Goal: Task Accomplishment & Management: Use online tool/utility

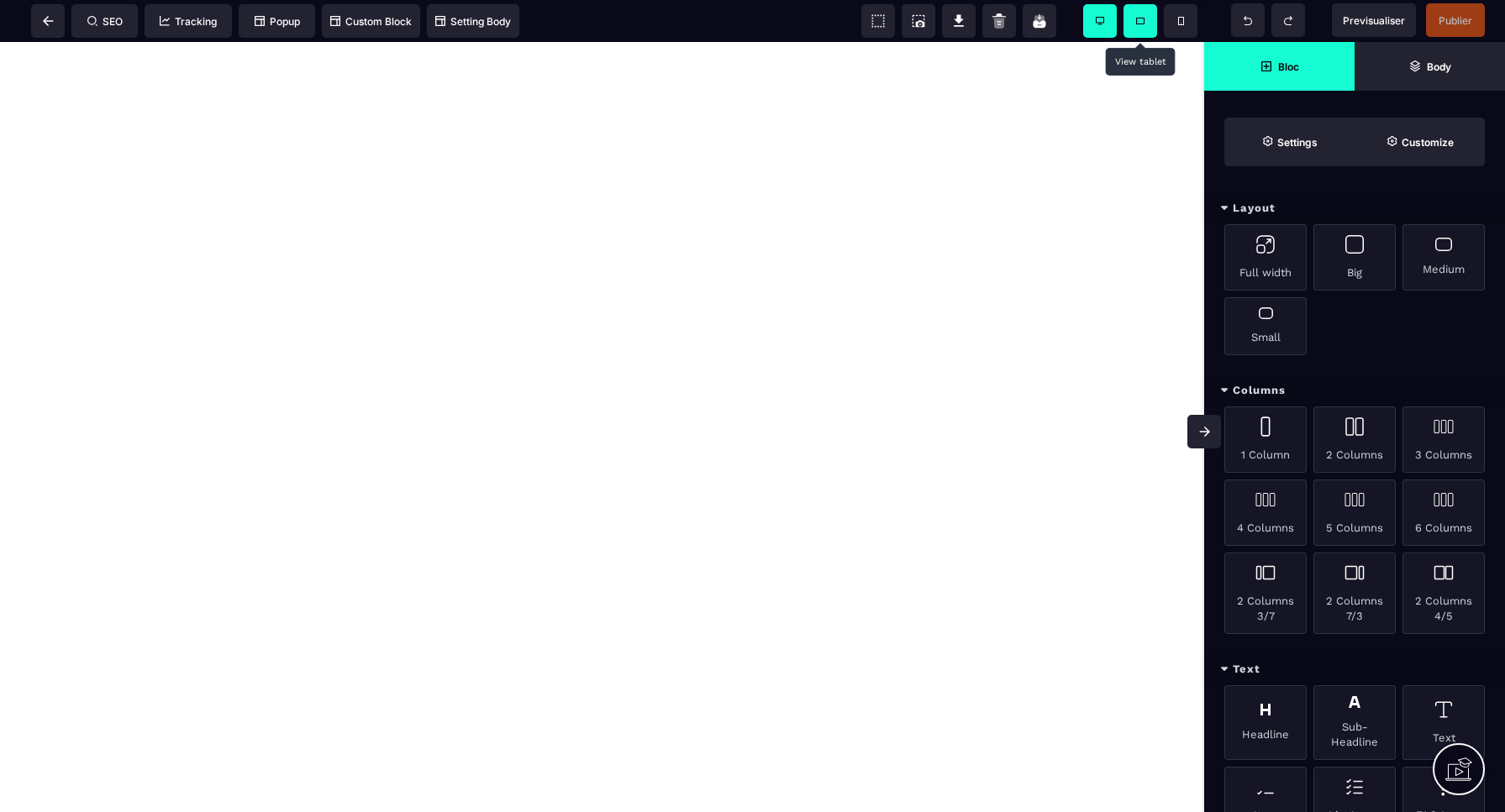
click at [1134, 20] on span at bounding box center [1140, 21] width 34 height 34
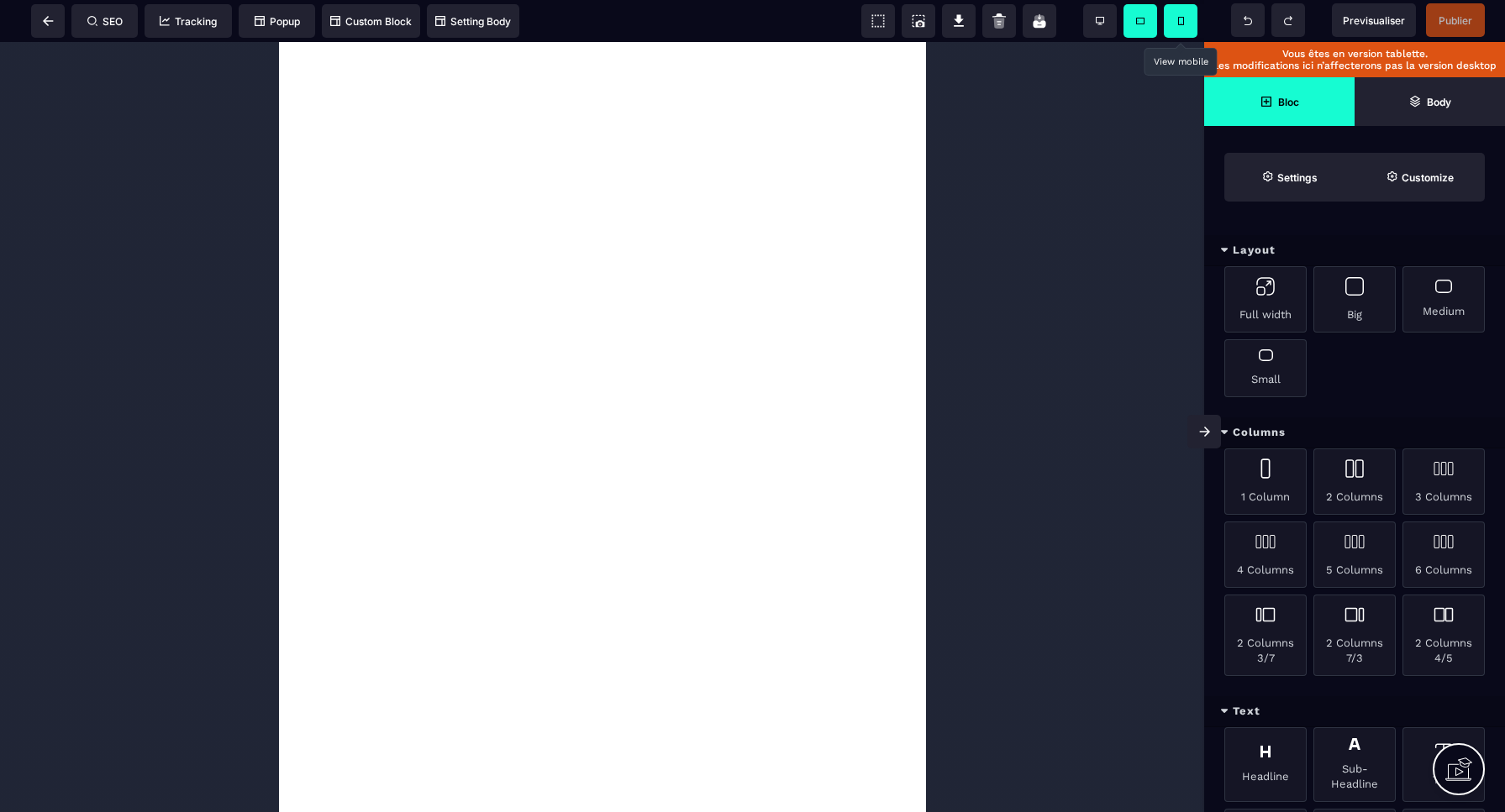
click at [1178, 23] on icon at bounding box center [1180, 21] width 6 height 9
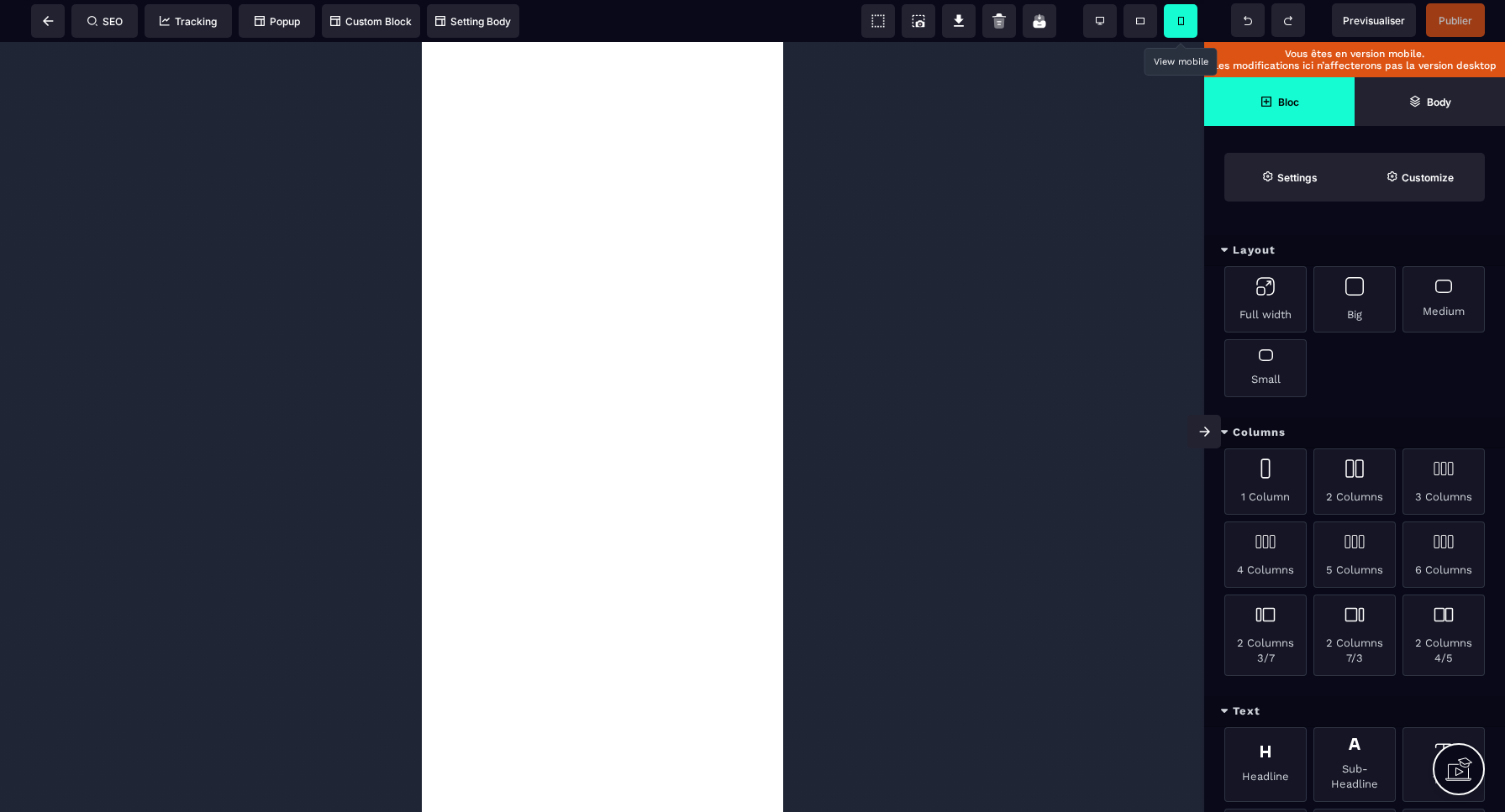
drag, startPoint x: 1101, startPoint y: 23, endPoint x: 1064, endPoint y: 23, distance: 37.0
click at [1101, 23] on icon at bounding box center [1100, 21] width 9 height 9
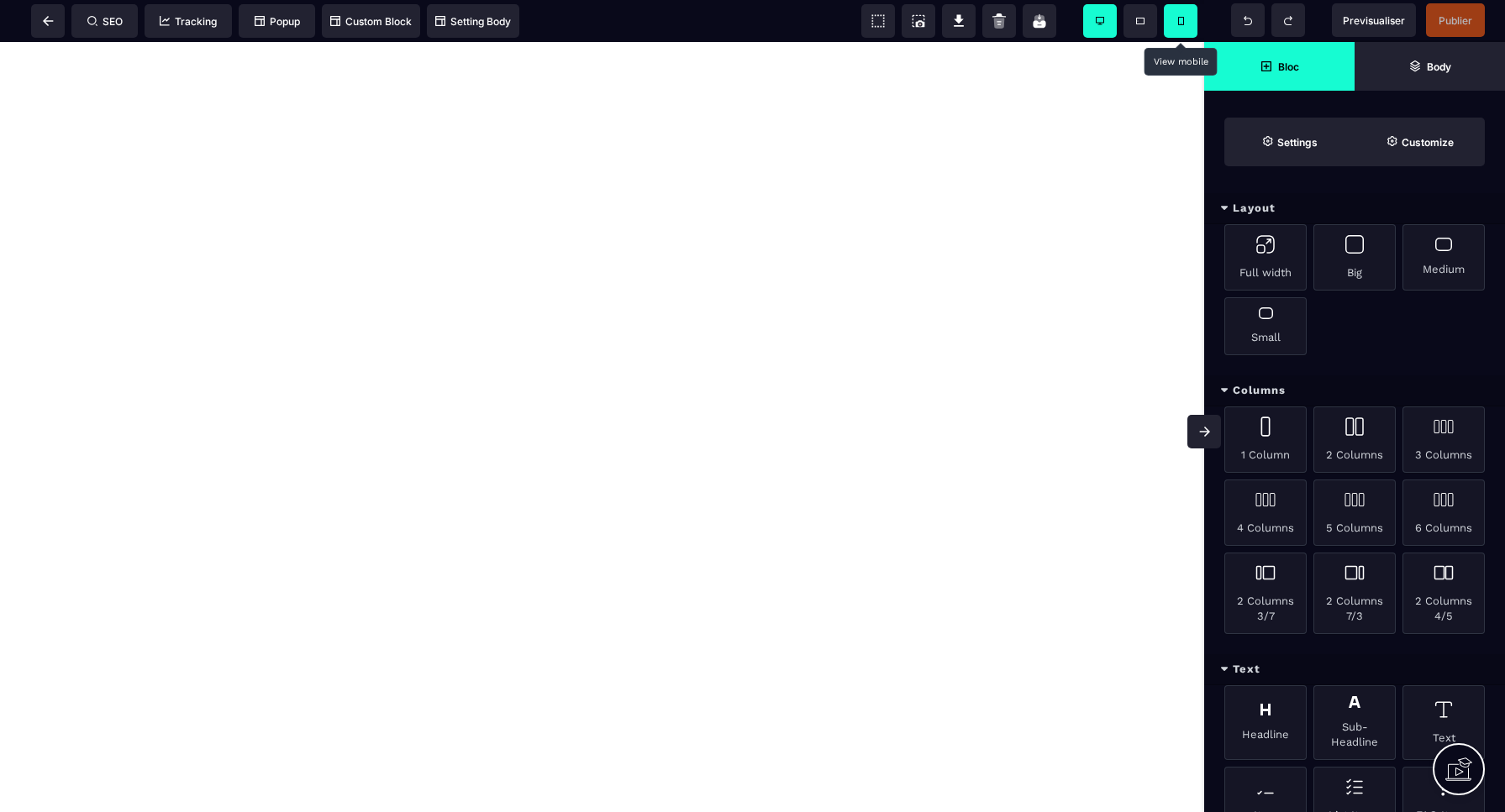
click at [961, 23] on icon at bounding box center [958, 21] width 16 height 16
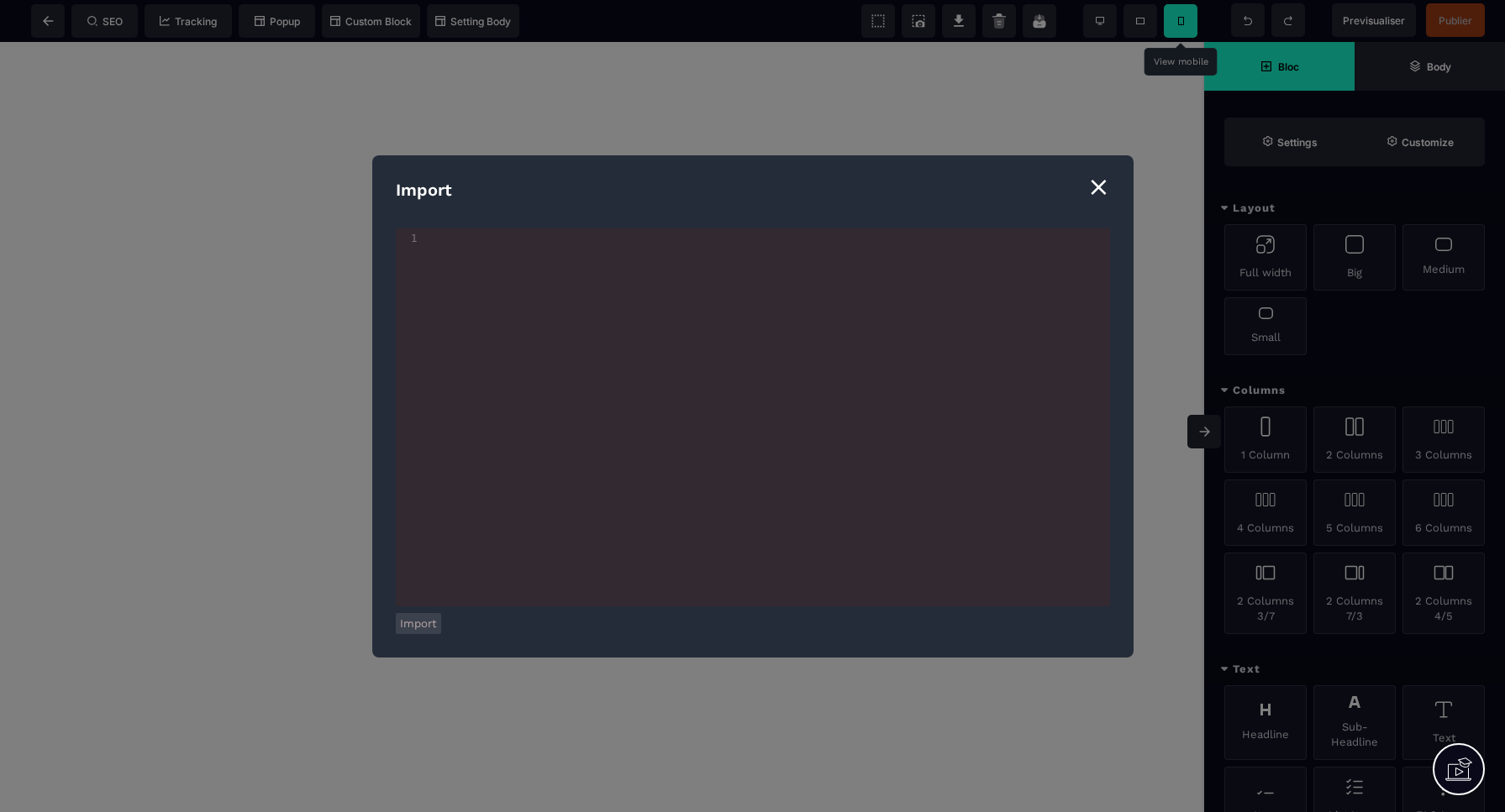
click at [1103, 184] on div "⨯" at bounding box center [1098, 186] width 23 height 32
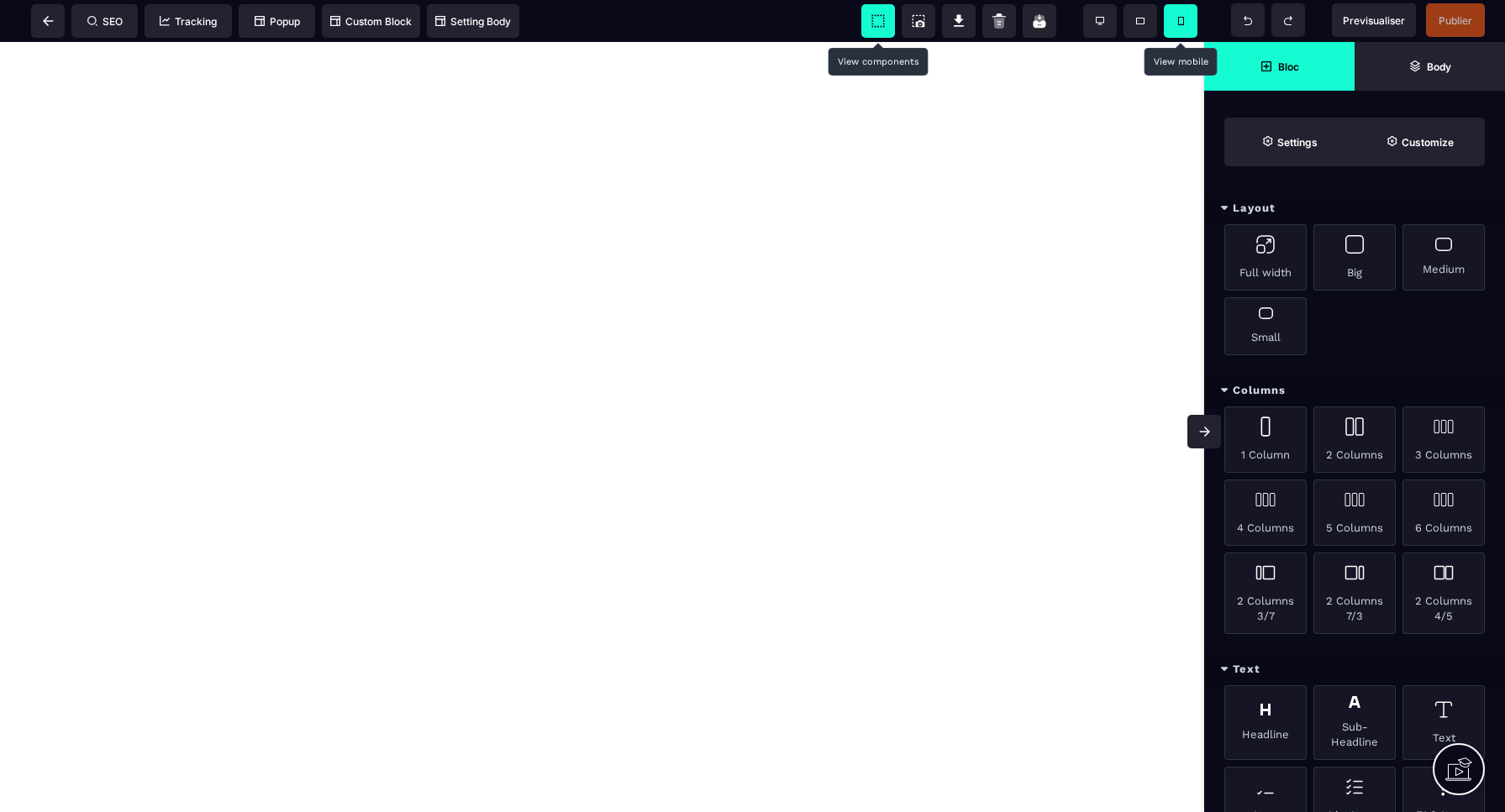
click at [879, 24] on icon at bounding box center [877, 21] width 16 height 16
click at [1300, 150] on span "Settings" at bounding box center [1289, 142] width 130 height 48
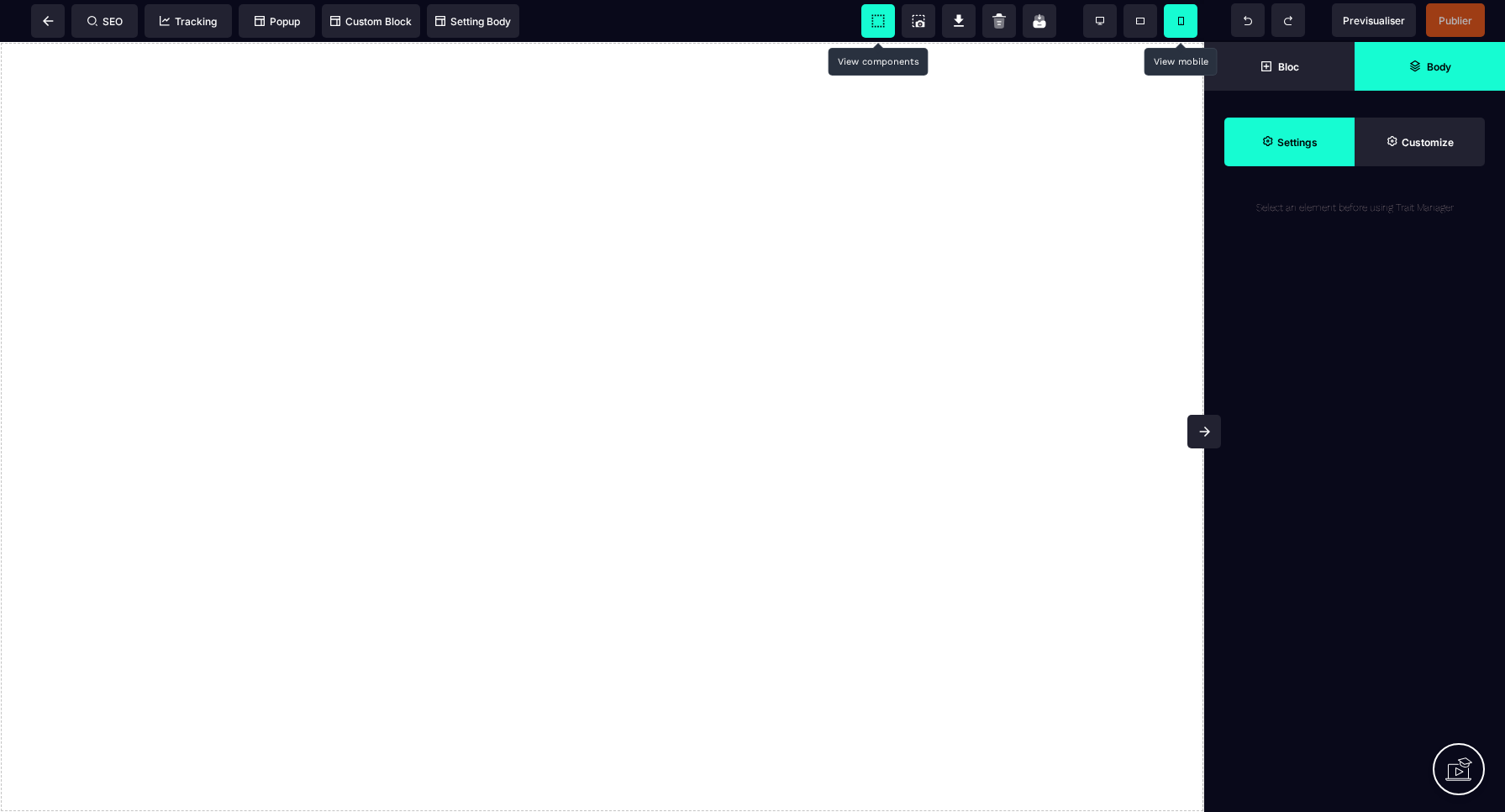
click at [1450, 68] on strong "Body" at bounding box center [1438, 67] width 24 height 13
click at [366, 23] on span "Custom Block" at bounding box center [371, 21] width 81 height 13
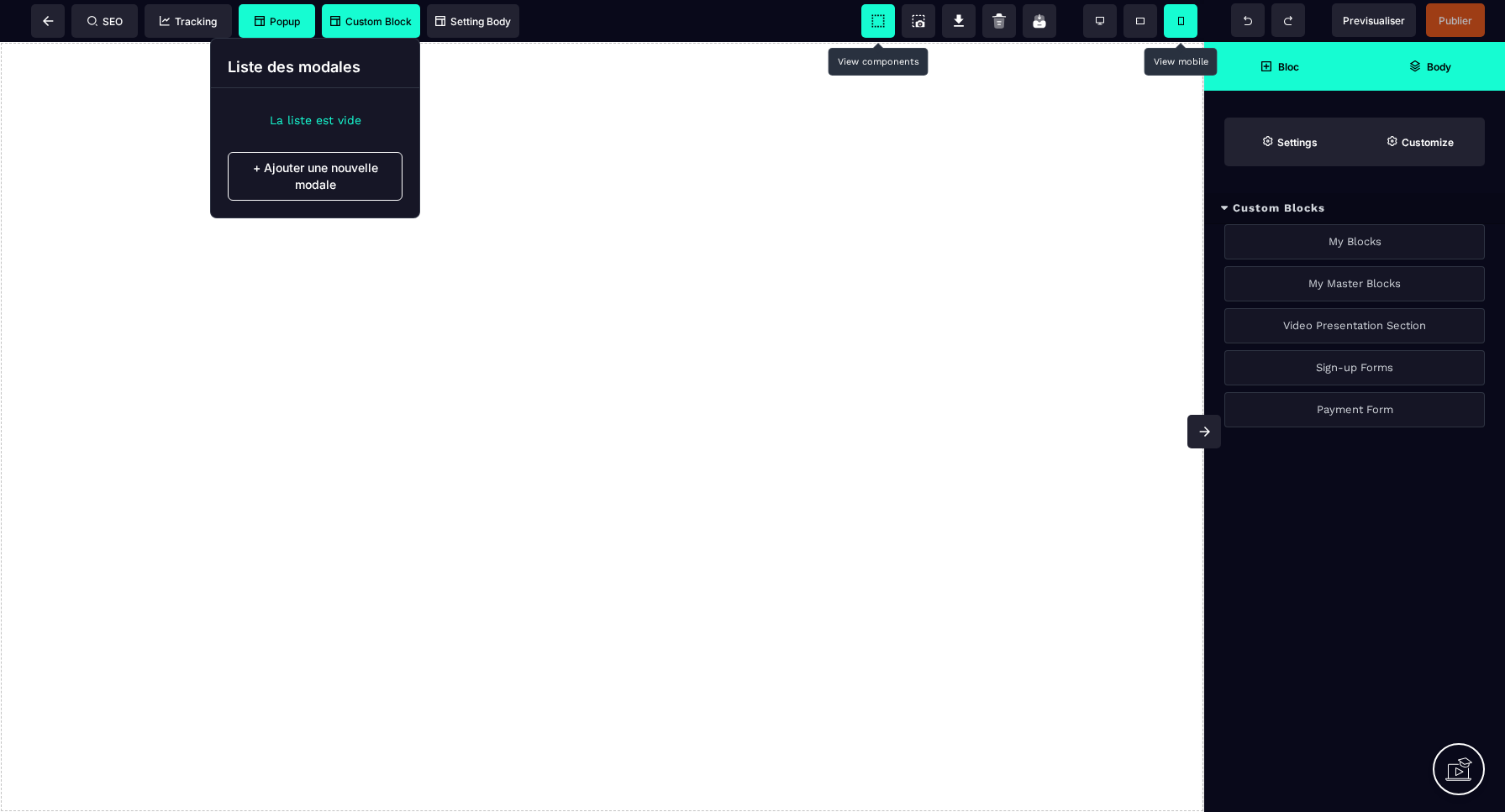
click at [271, 21] on span "Popup" at bounding box center [277, 21] width 45 height 13
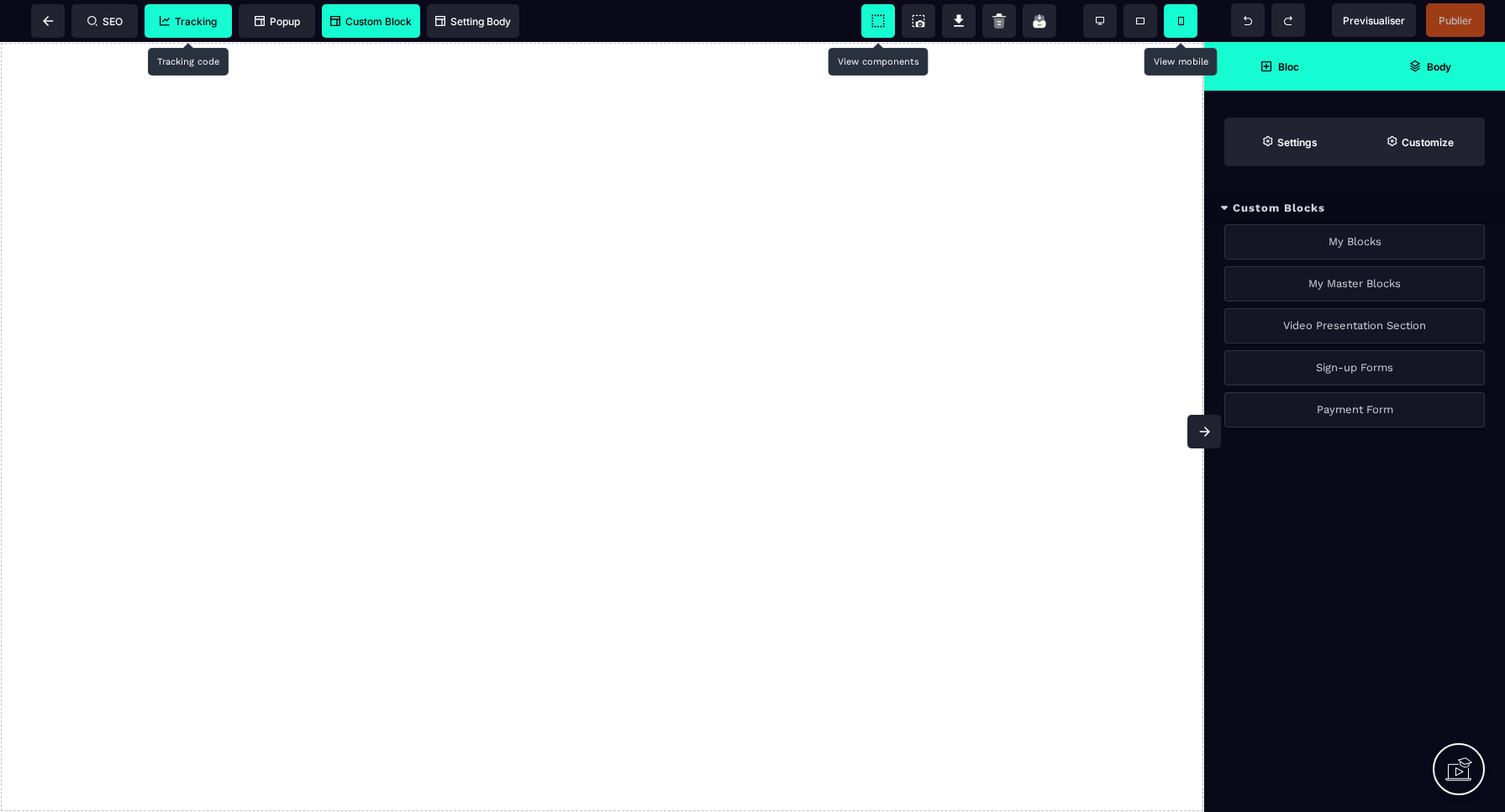
click at [184, 19] on span "Tracking" at bounding box center [188, 21] width 57 height 13
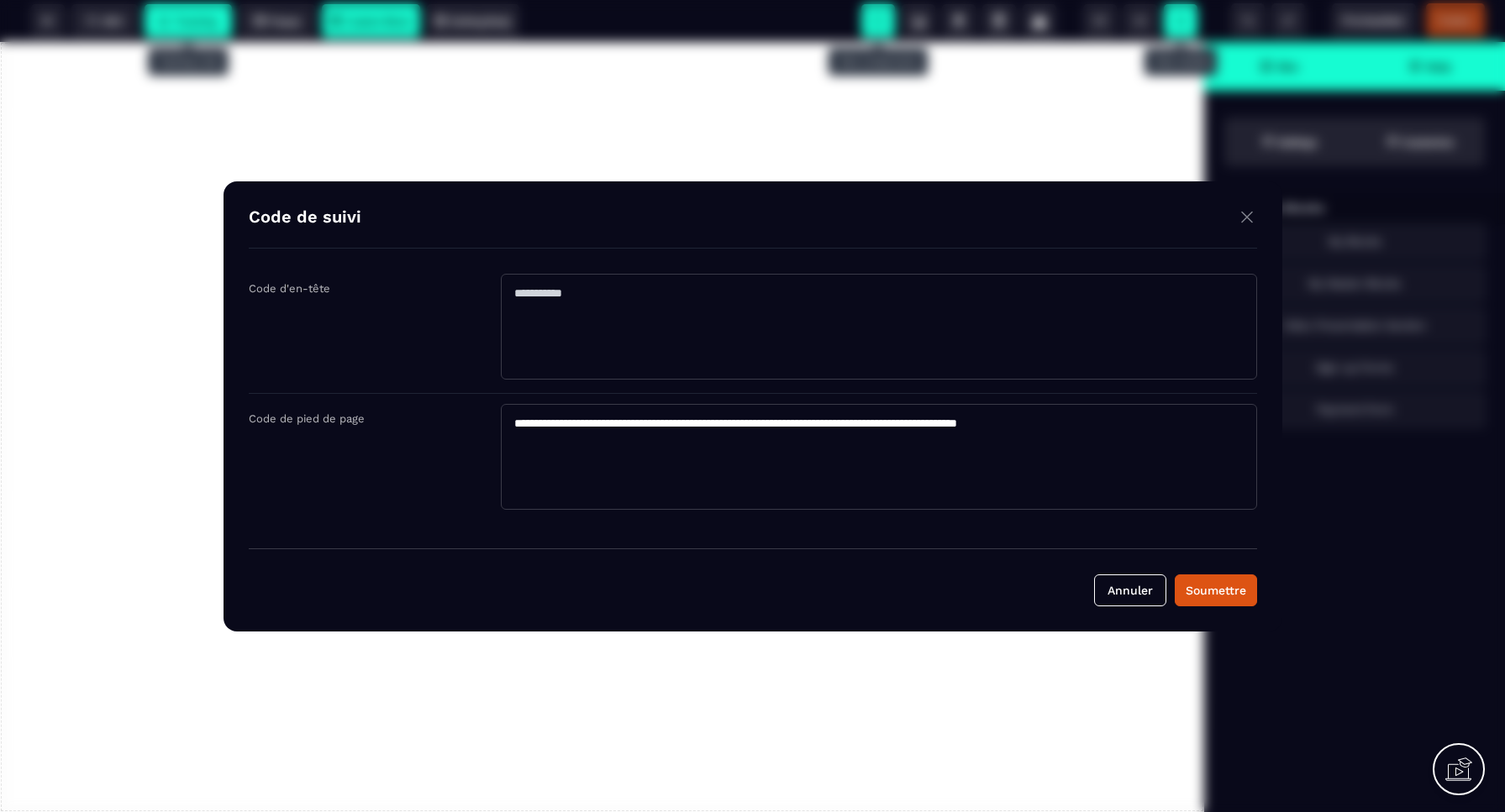
drag, startPoint x: 1120, startPoint y: 592, endPoint x: 892, endPoint y: 492, distance: 249.0
click at [1119, 592] on button "Annuler" at bounding box center [1129, 590] width 72 height 32
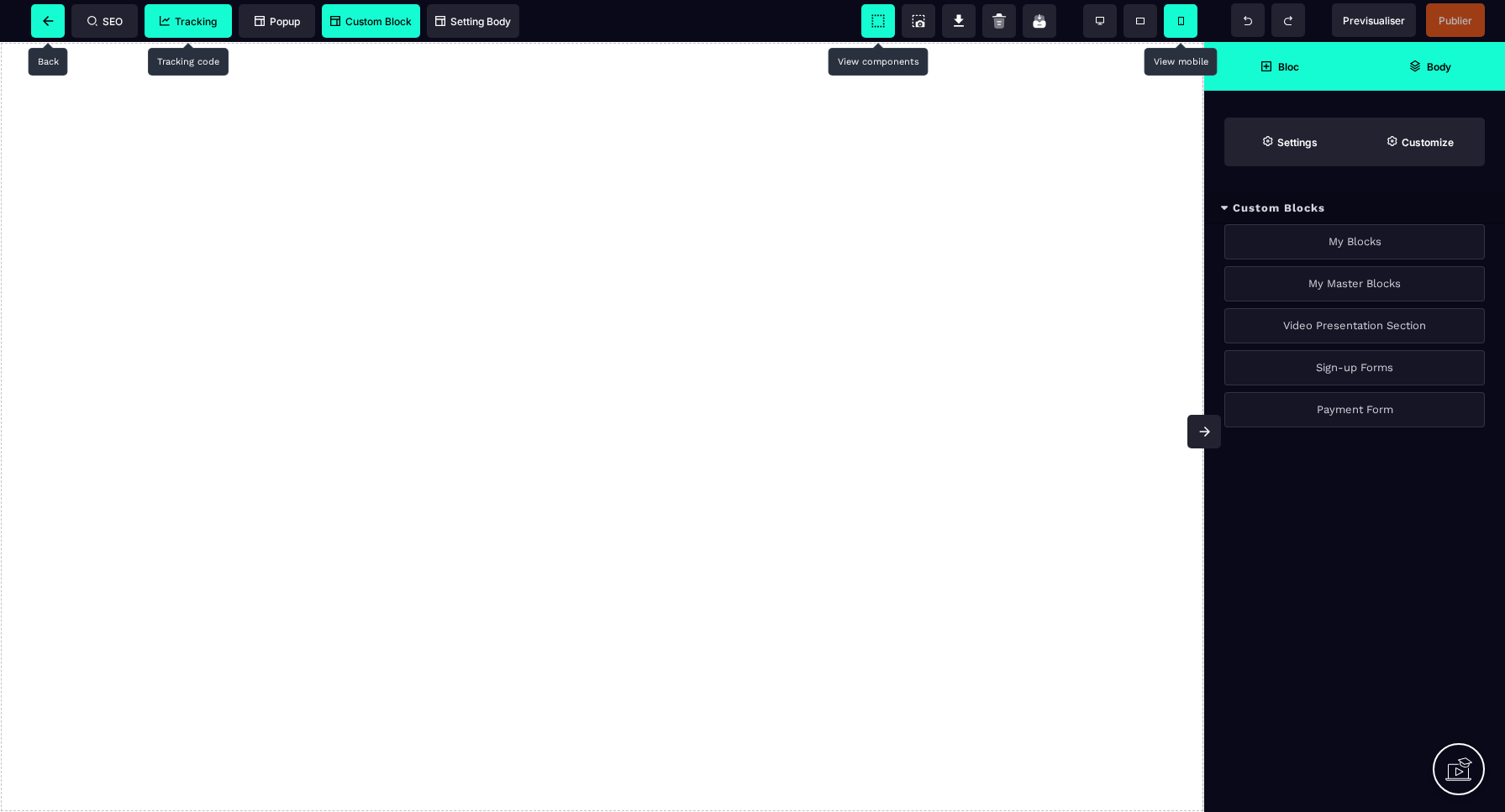
click at [51, 31] on span at bounding box center [48, 21] width 34 height 34
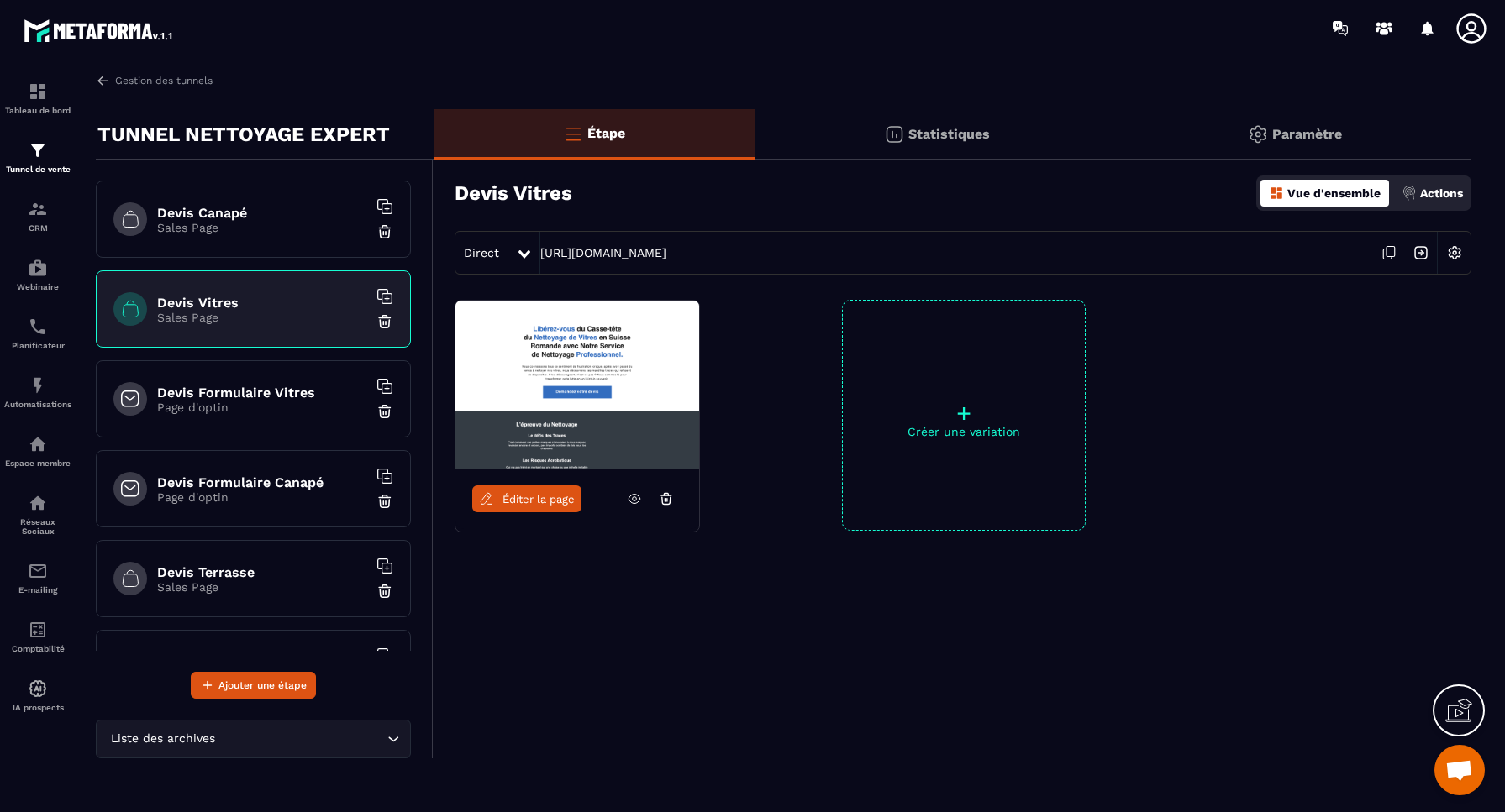
click at [219, 403] on p "Page d'optin" at bounding box center [262, 408] width 210 height 14
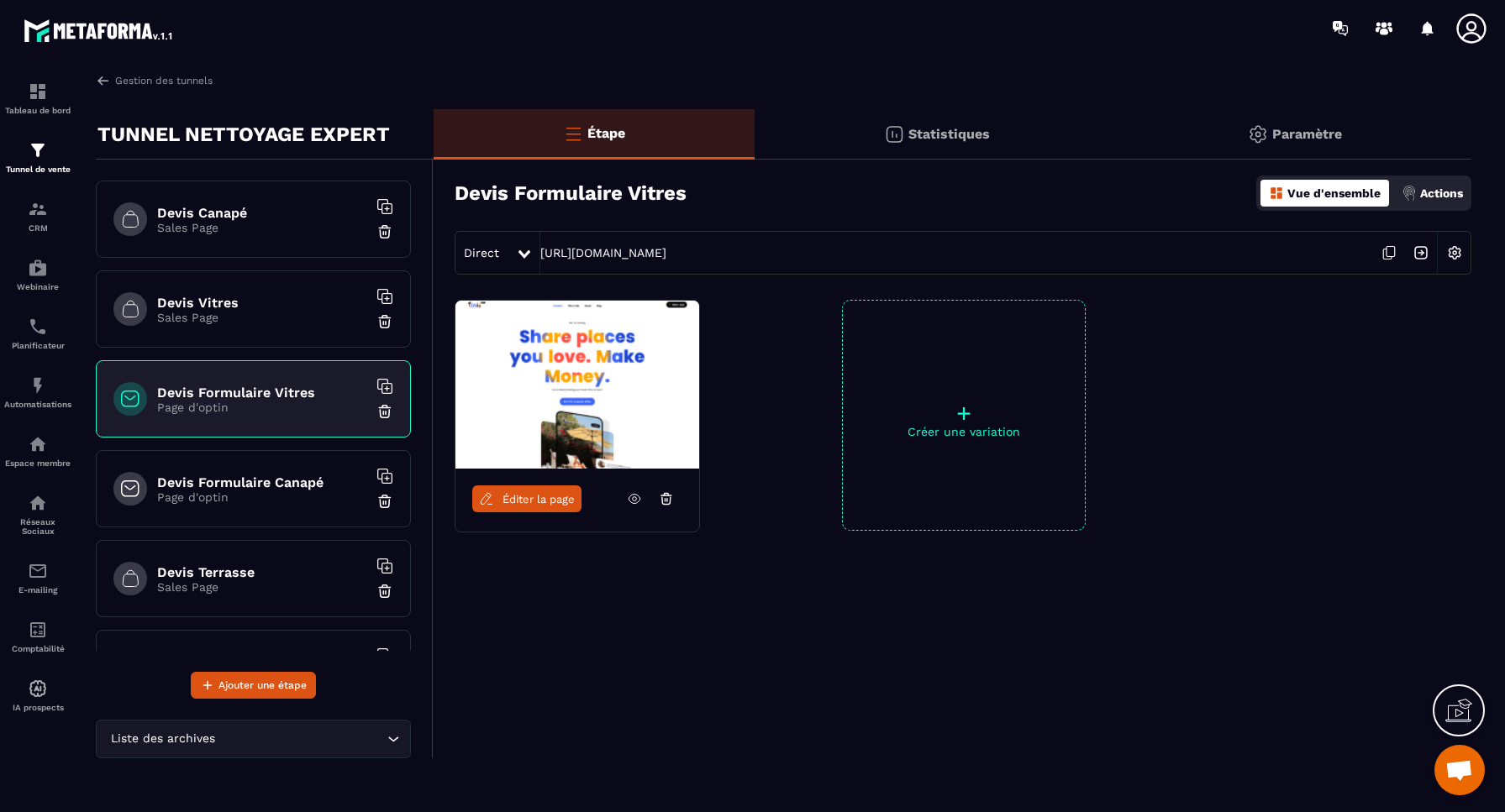
click at [389, 412] on img at bounding box center [384, 411] width 16 height 16
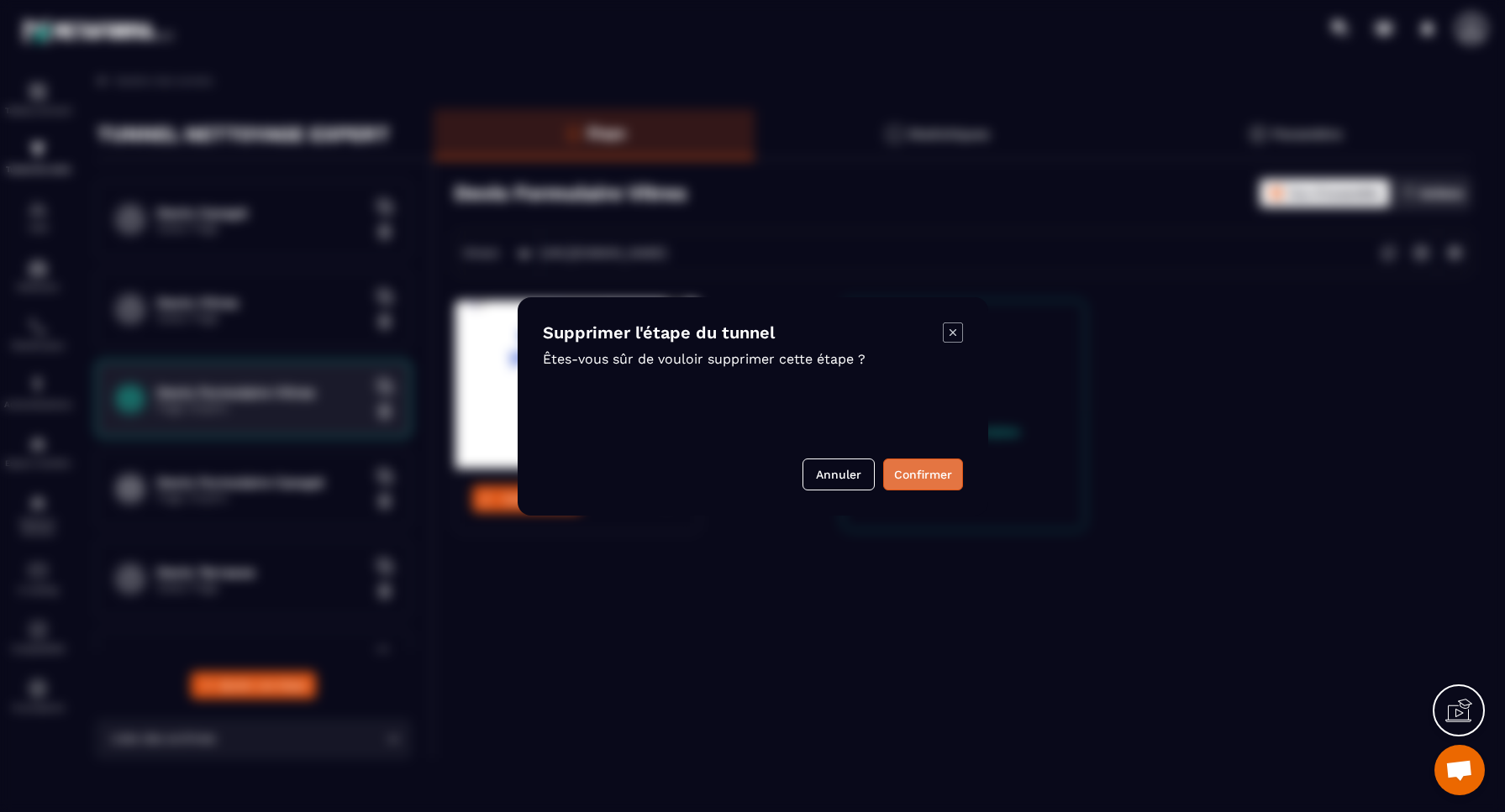
click at [945, 480] on button "Confirmer" at bounding box center [923, 474] width 80 height 32
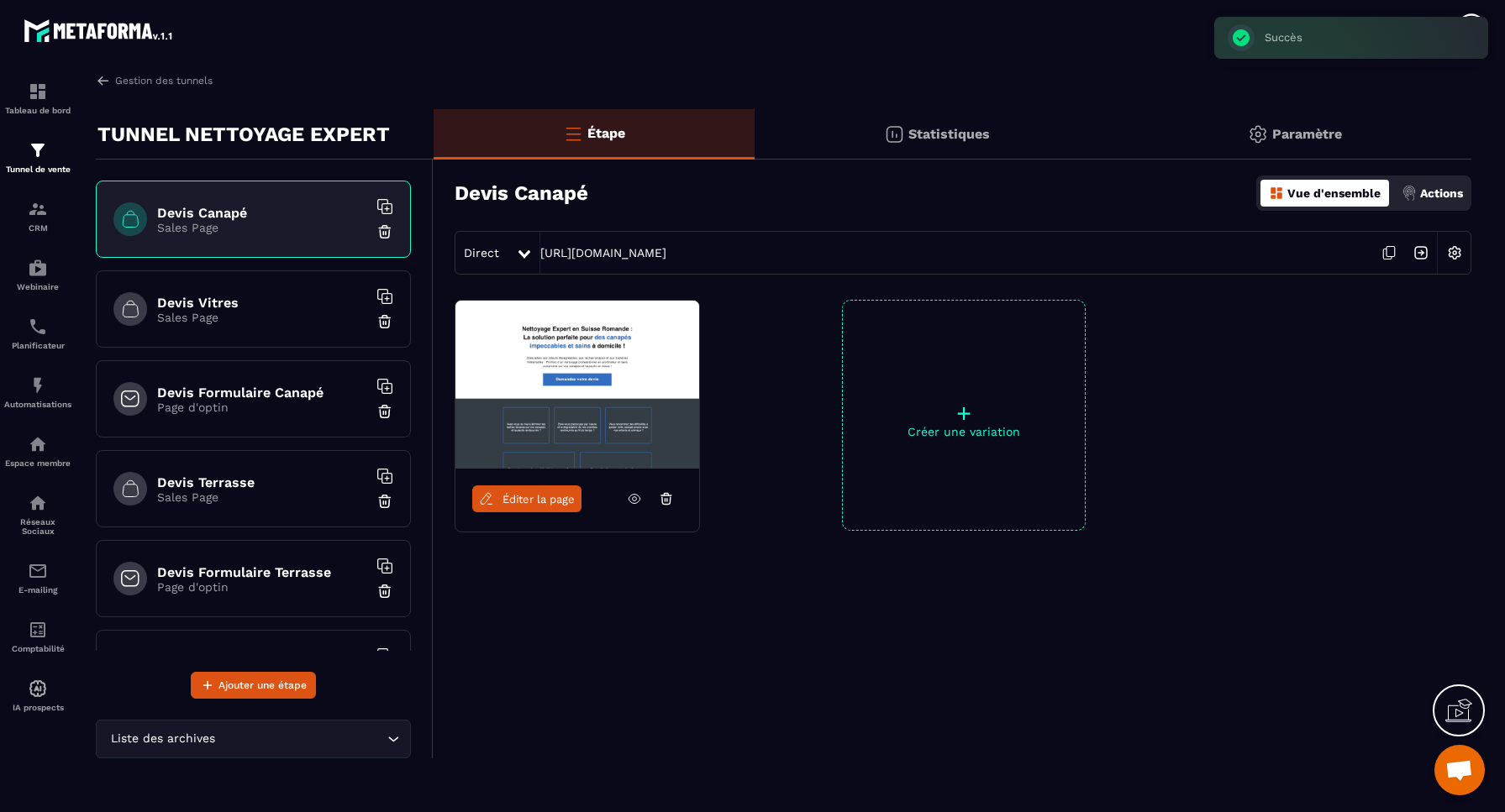
click at [286, 497] on p "Sales Page" at bounding box center [262, 498] width 210 height 14
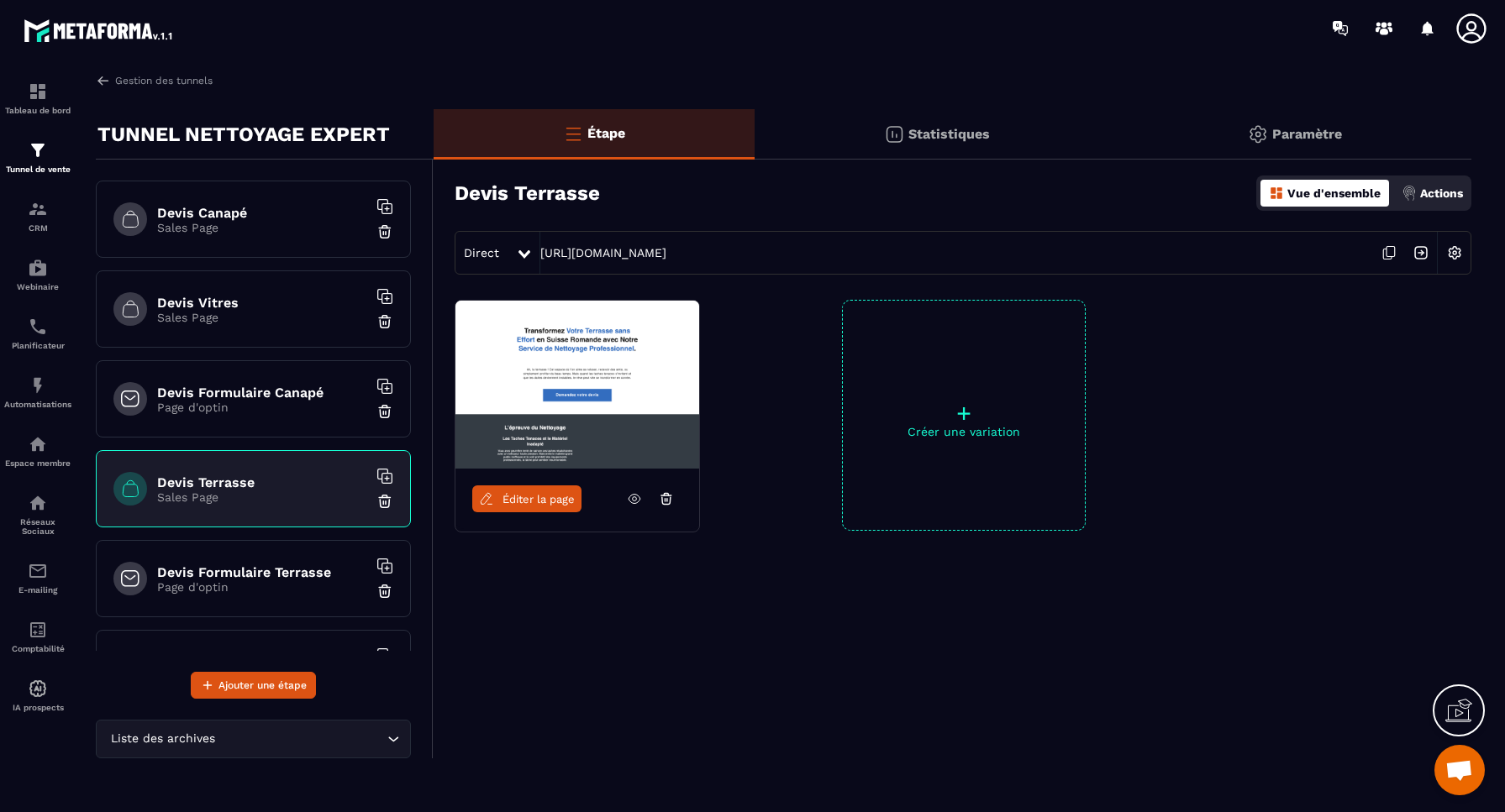
click at [541, 501] on span "Éditer la page" at bounding box center [538, 499] width 72 height 13
